Goal: Task Accomplishment & Management: Use online tool/utility

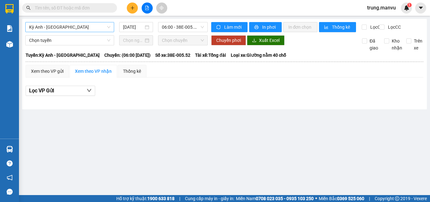
click at [70, 31] on span "Kỳ Anh - [GEOGRAPHIC_DATA]" at bounding box center [69, 26] width 81 height 9
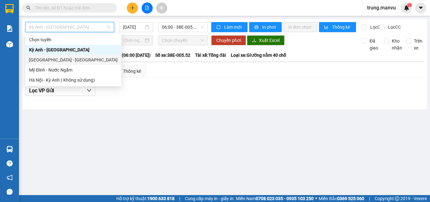
click at [89, 62] on div "[GEOGRAPHIC_DATA] - [GEOGRAPHIC_DATA]" at bounding box center [73, 60] width 88 height 7
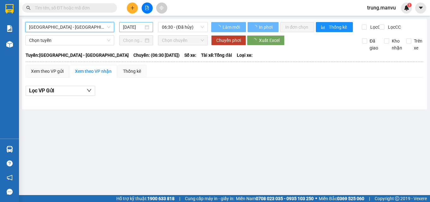
click at [132, 29] on input "[DATE]" at bounding box center [133, 27] width 21 height 7
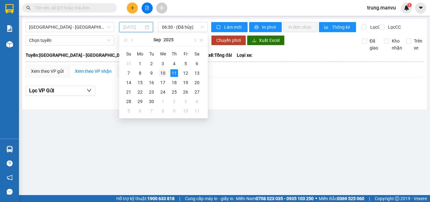
click at [164, 74] on div "10" at bounding box center [163, 73] width 8 height 8
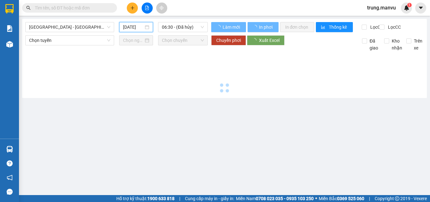
type input "[DATE]"
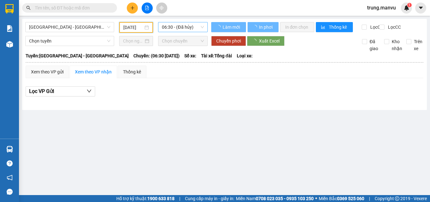
drag, startPoint x: 172, startPoint y: 26, endPoint x: 172, endPoint y: 31, distance: 4.8
click at [172, 26] on span "06:30 - (Đã hủy)" at bounding box center [183, 26] width 42 height 9
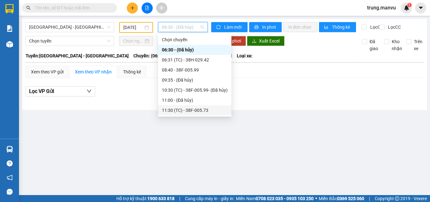
scroll to position [63, 0]
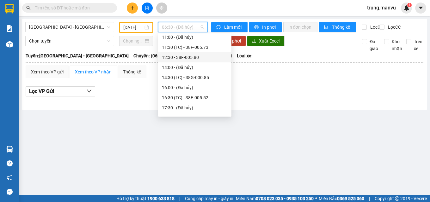
click at [190, 60] on div "12:30 - 38F-005.80" at bounding box center [195, 57] width 66 height 7
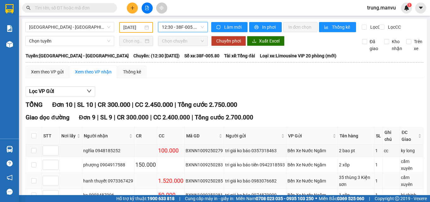
scroll to position [32, 0]
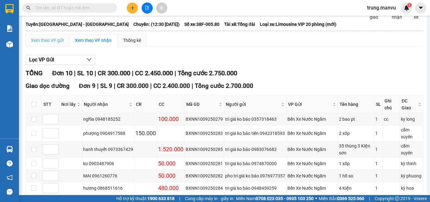
click at [64, 47] on div "Xem theo VP gửi" at bounding box center [47, 40] width 43 height 13
